Goal: Check status

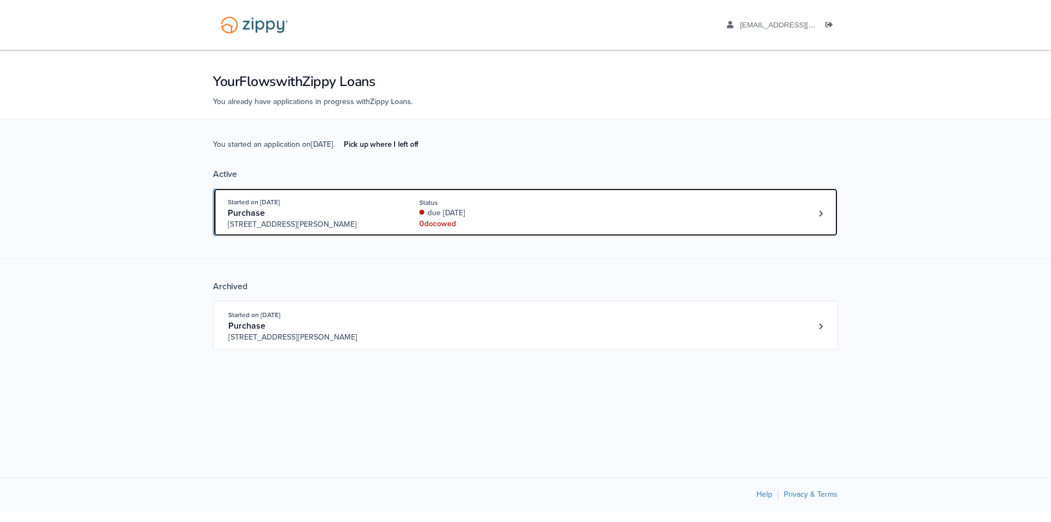
click at [570, 216] on div "Started on [DATE] Purchase [STREET_ADDRESS][PERSON_NAME] Status due [DATE] 0 do…" at bounding box center [520, 212] width 584 height 33
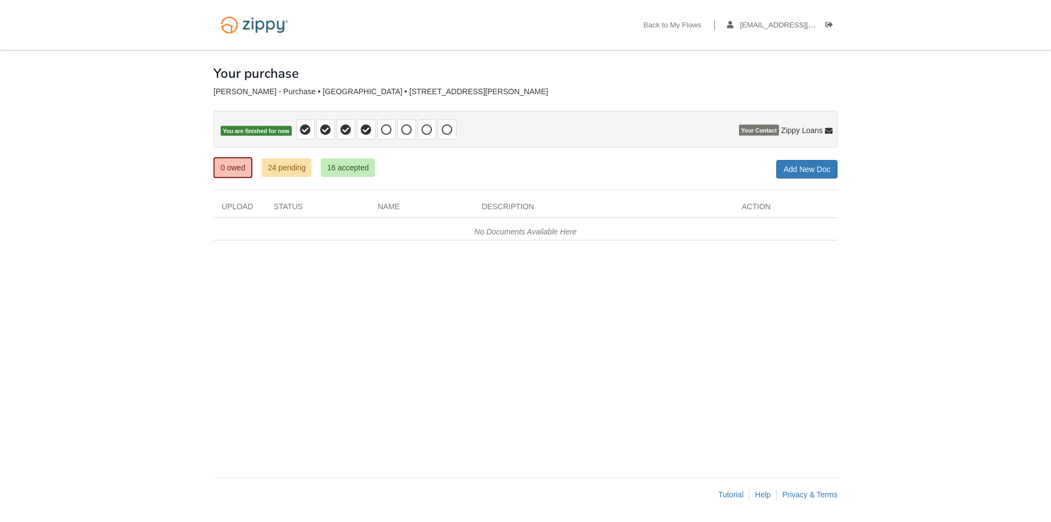
click at [385, 130] on icon at bounding box center [386, 129] width 11 height 11
click at [383, 125] on icon at bounding box center [386, 129] width 11 height 11
